Goal: Find specific page/section: Find specific page/section

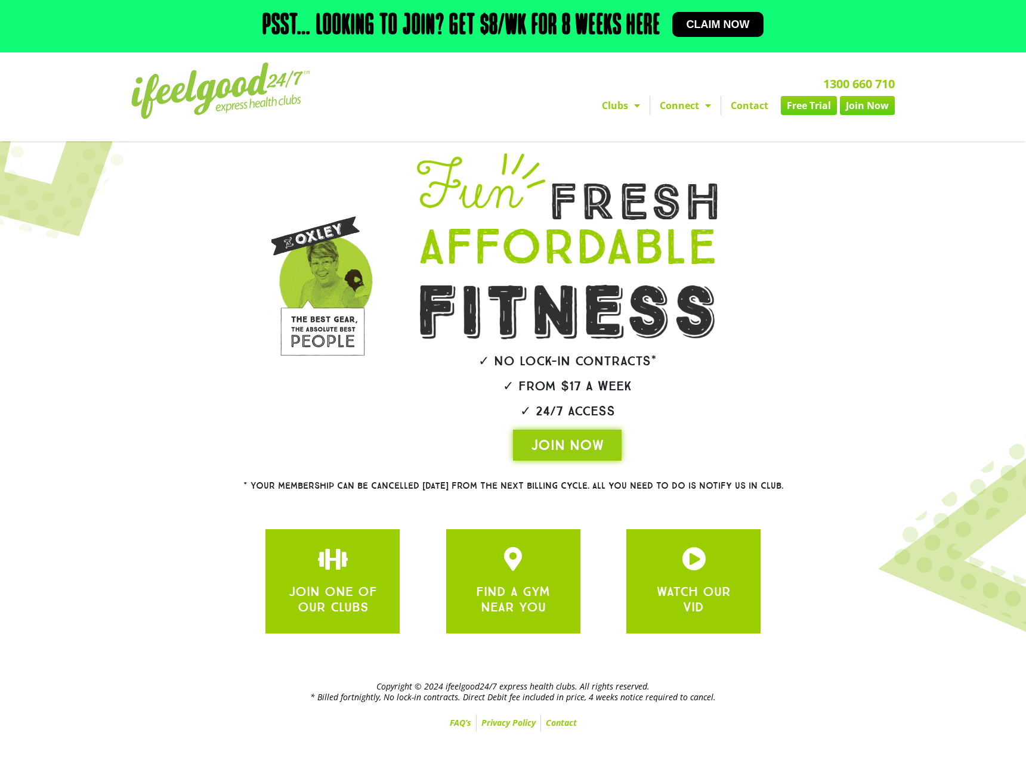
drag, startPoint x: 138, startPoint y: 112, endPoint x: 376, endPoint y: 122, distance: 238.7
click at [497, 135] on div "1300 660 710 Clubs Alexandra Hills Calamvale Coopers Plains Middle Park Oxenfor…" at bounding box center [649, 97] width 504 height 80
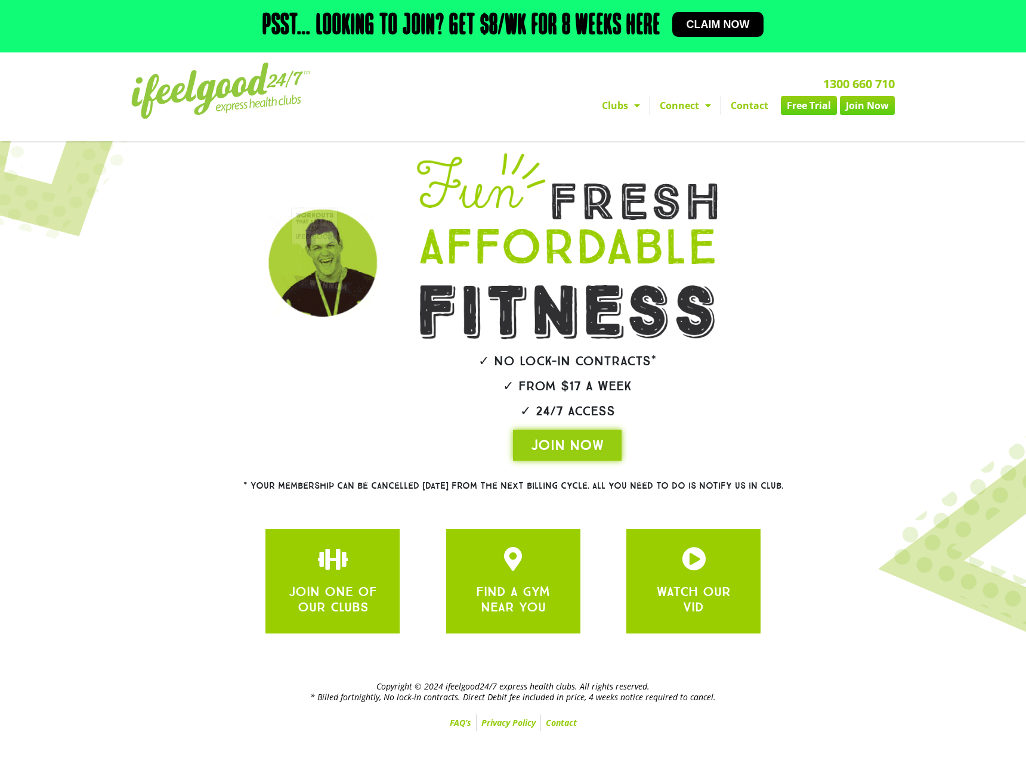
drag, startPoint x: 386, startPoint y: 122, endPoint x: 371, endPoint y: 117, distance: 16.2
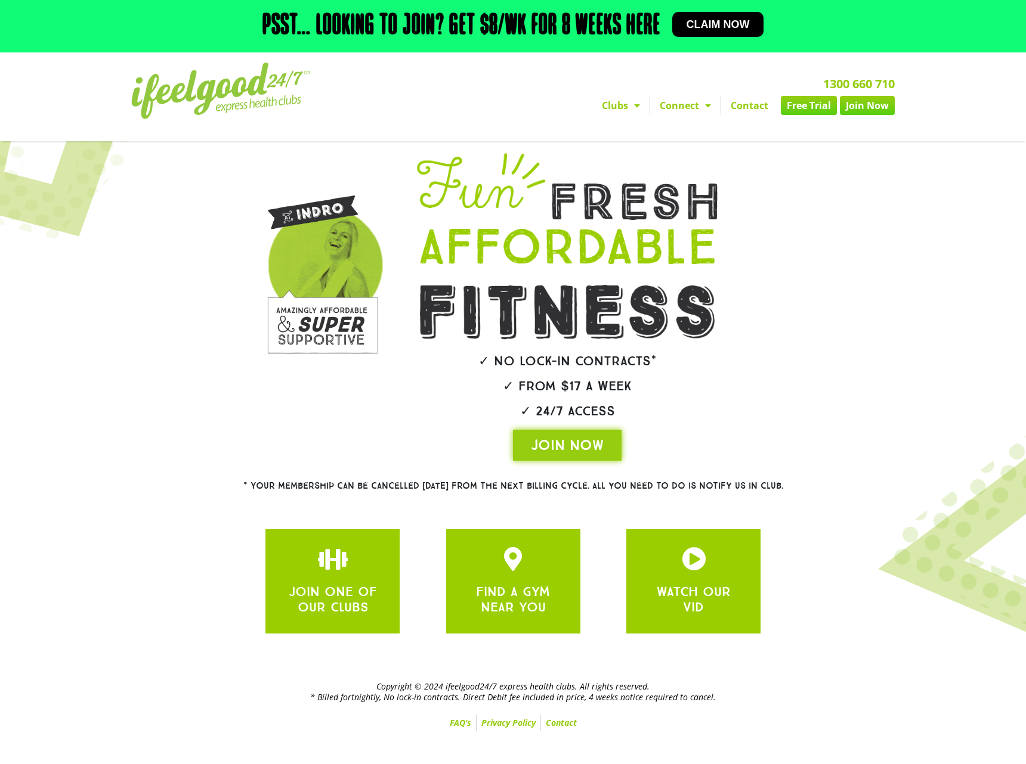
click at [479, 137] on div "1300 660 710 Clubs Alexandra Hills Calamvale Coopers Plains Middle Park Oxenfor…" at bounding box center [649, 97] width 504 height 80
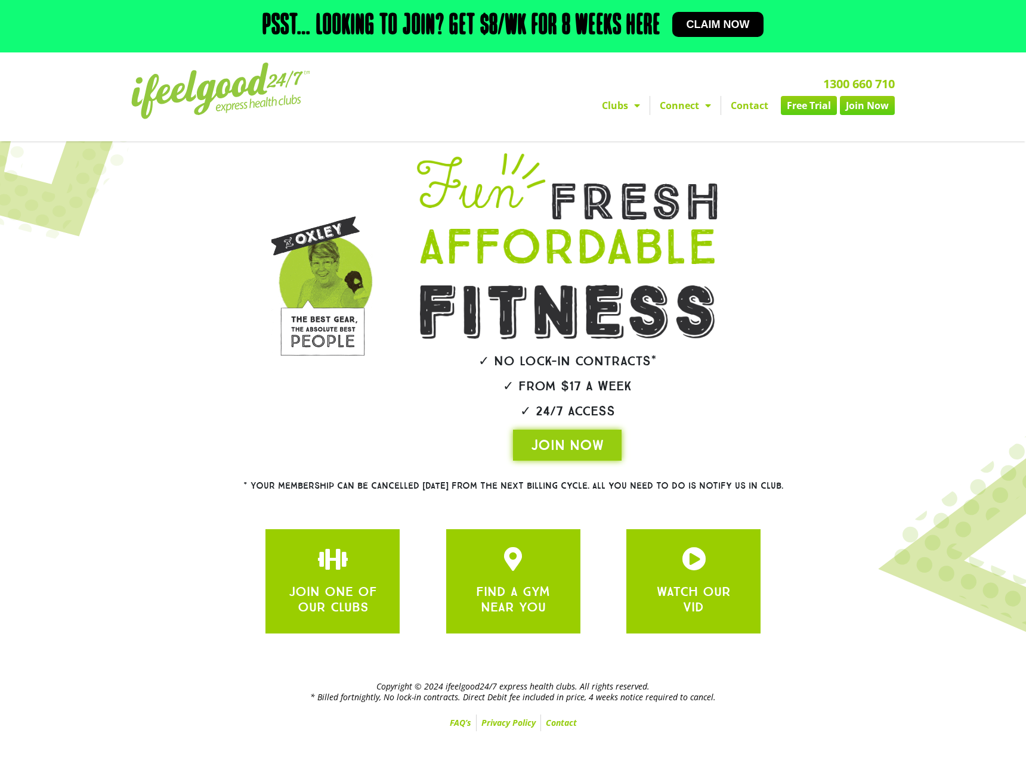
click at [738, 115] on link "Contact" at bounding box center [749, 105] width 57 height 19
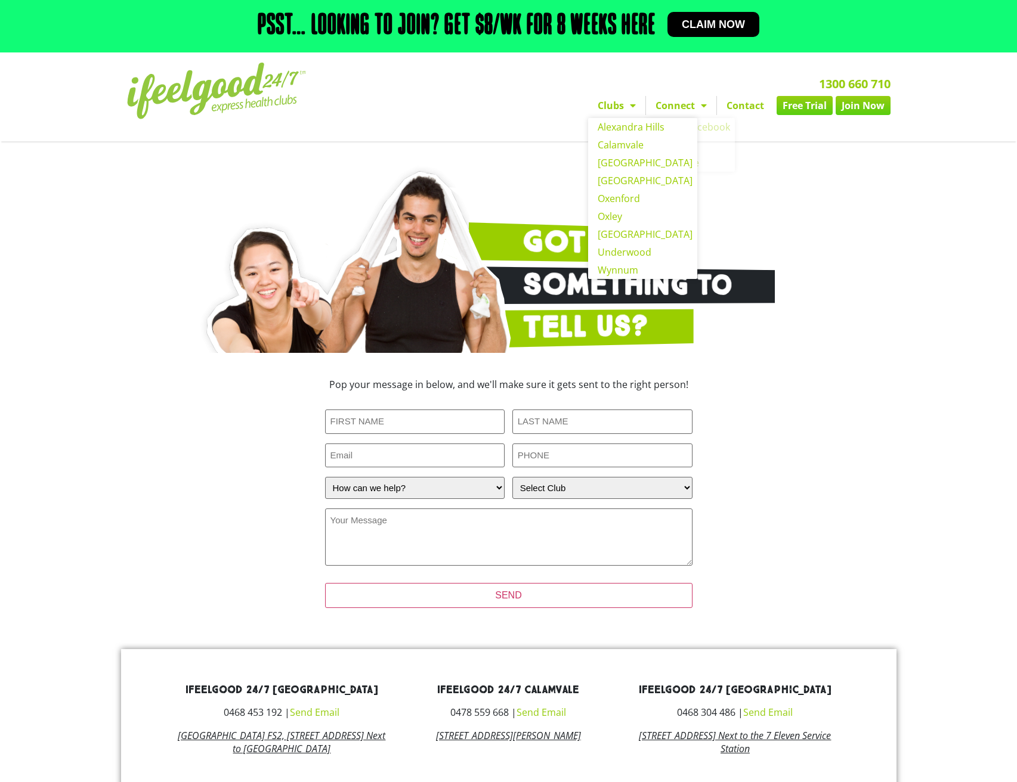
click at [609, 115] on link "Clubs" at bounding box center [616, 105] width 57 height 19
click at [624, 136] on link "Alexandra Hills" at bounding box center [642, 127] width 109 height 18
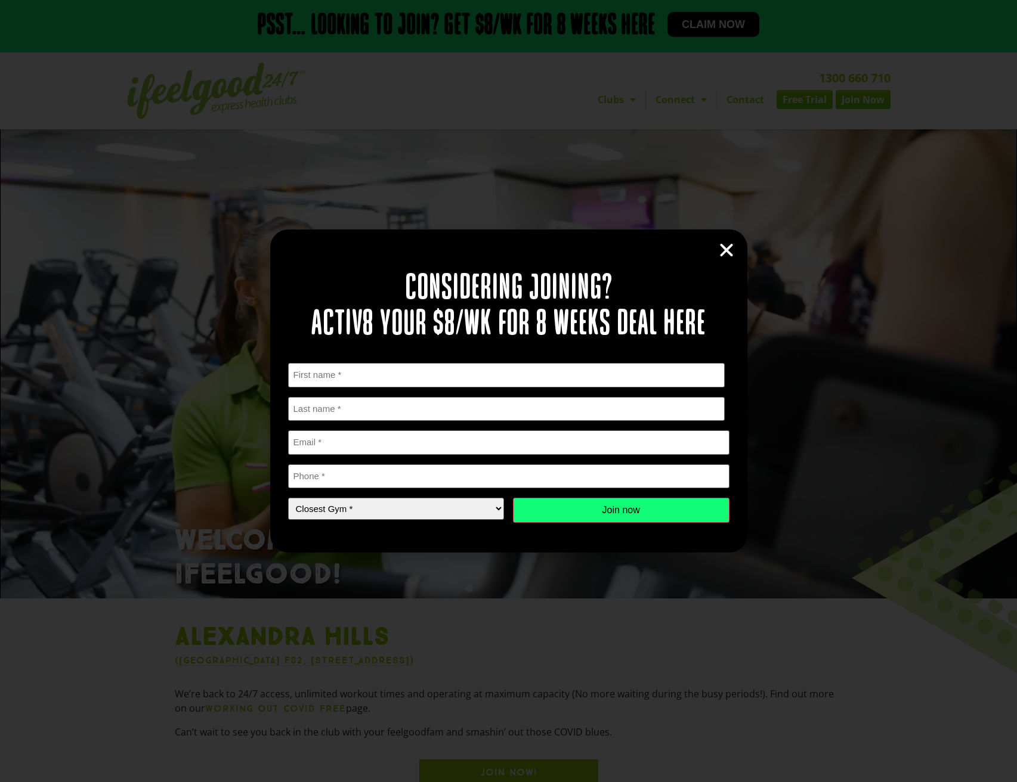
click at [206, 0] on div "Considering joining? Activ8 your $8/wk for 8 weeks deal here " * " indicates re…" at bounding box center [508, 391] width 1017 height 782
